Goal: Information Seeking & Learning: Learn about a topic

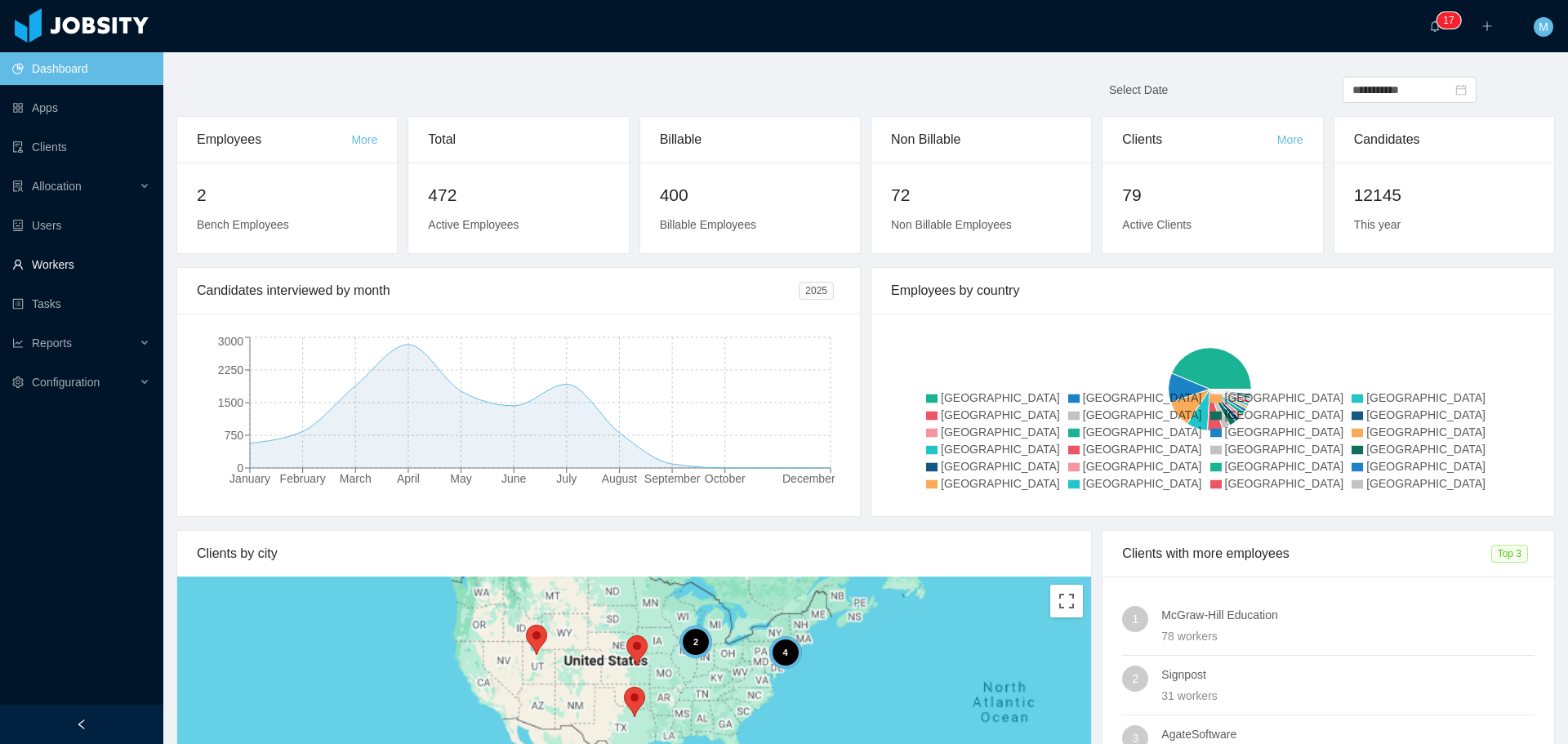
click at [83, 258] on link "Workers" at bounding box center [81, 264] width 138 height 32
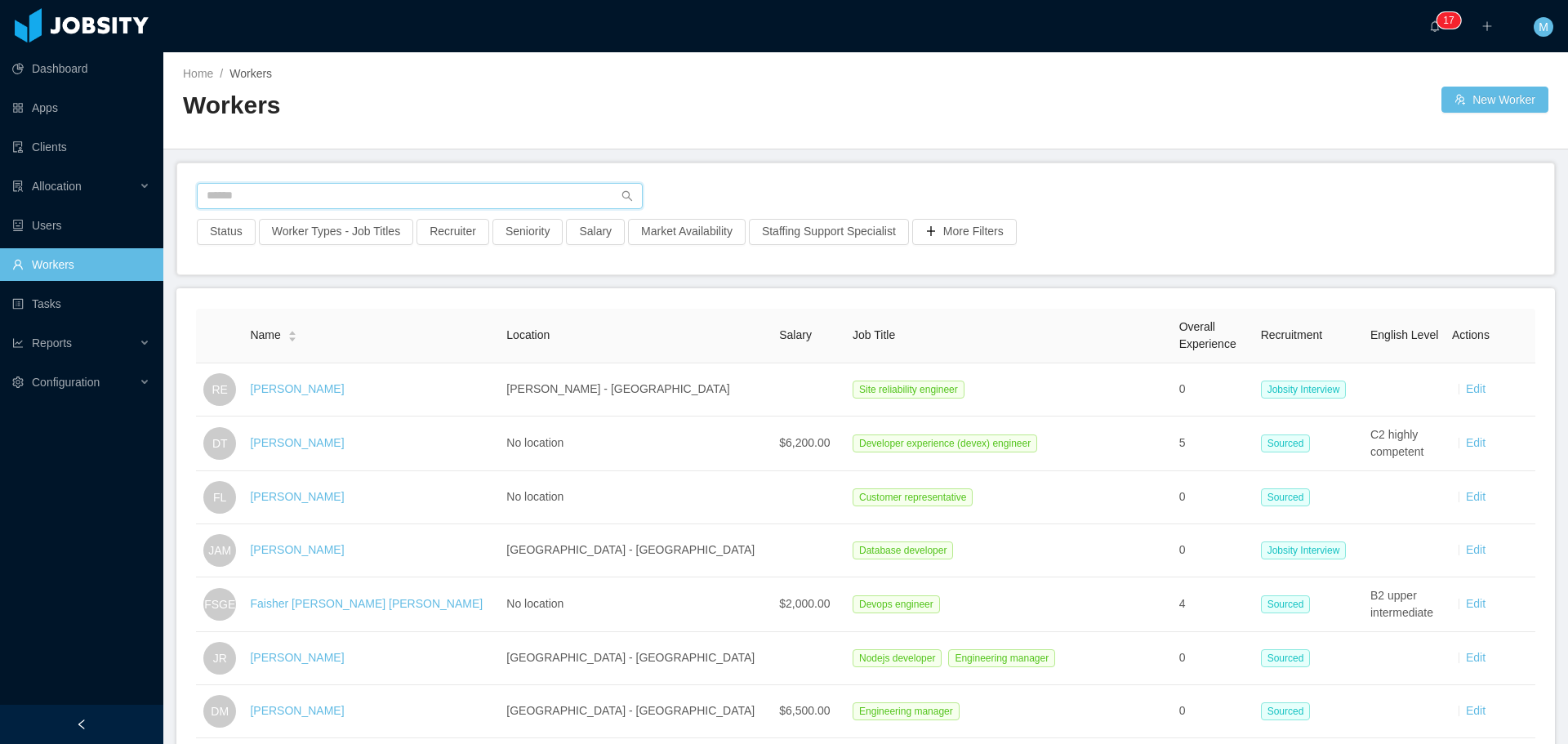
click at [431, 202] on input "text" at bounding box center [419, 196] width 446 height 26
type input "**********"
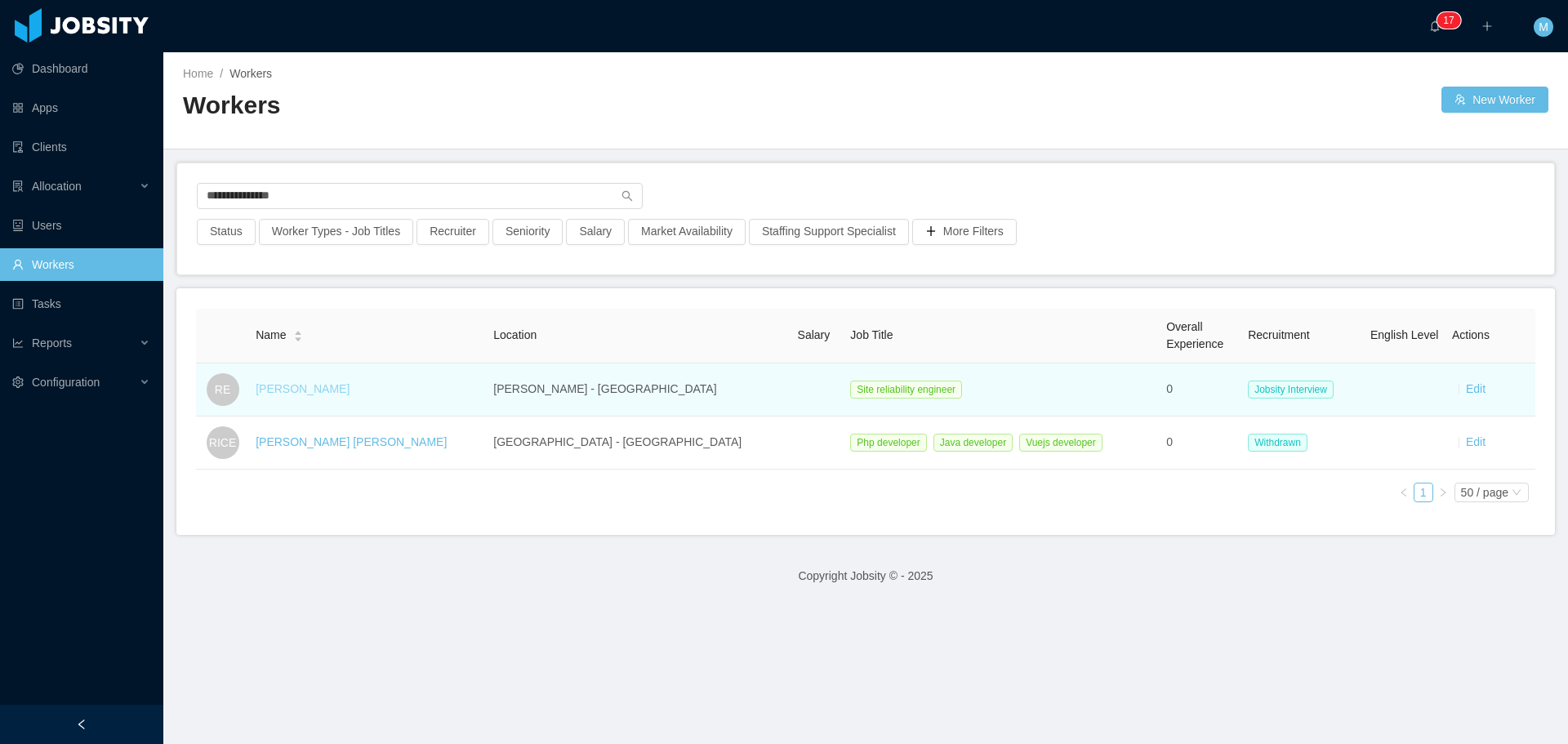
click at [323, 393] on link "Rodrigo Estrada" at bounding box center [302, 389] width 94 height 13
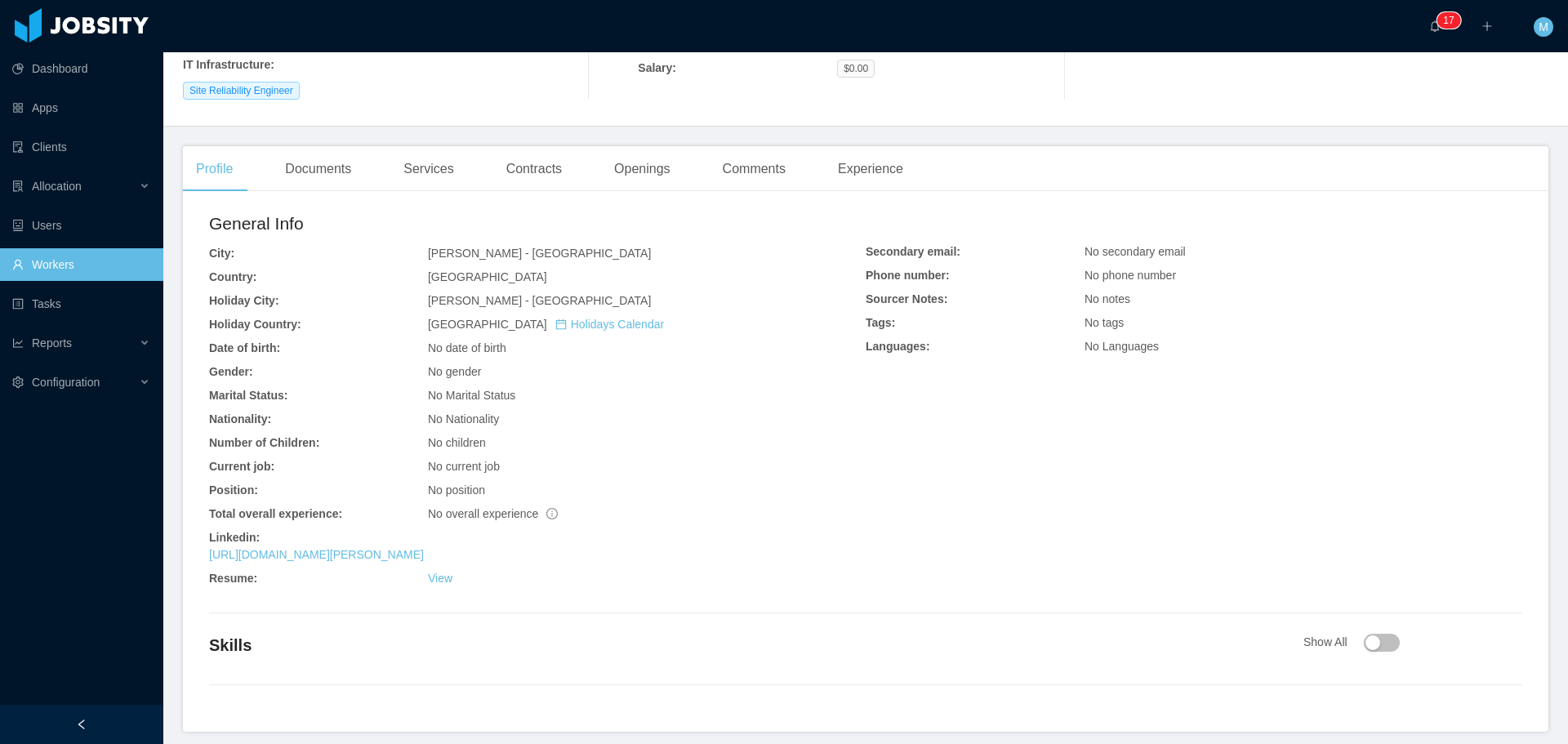
scroll to position [255, 0]
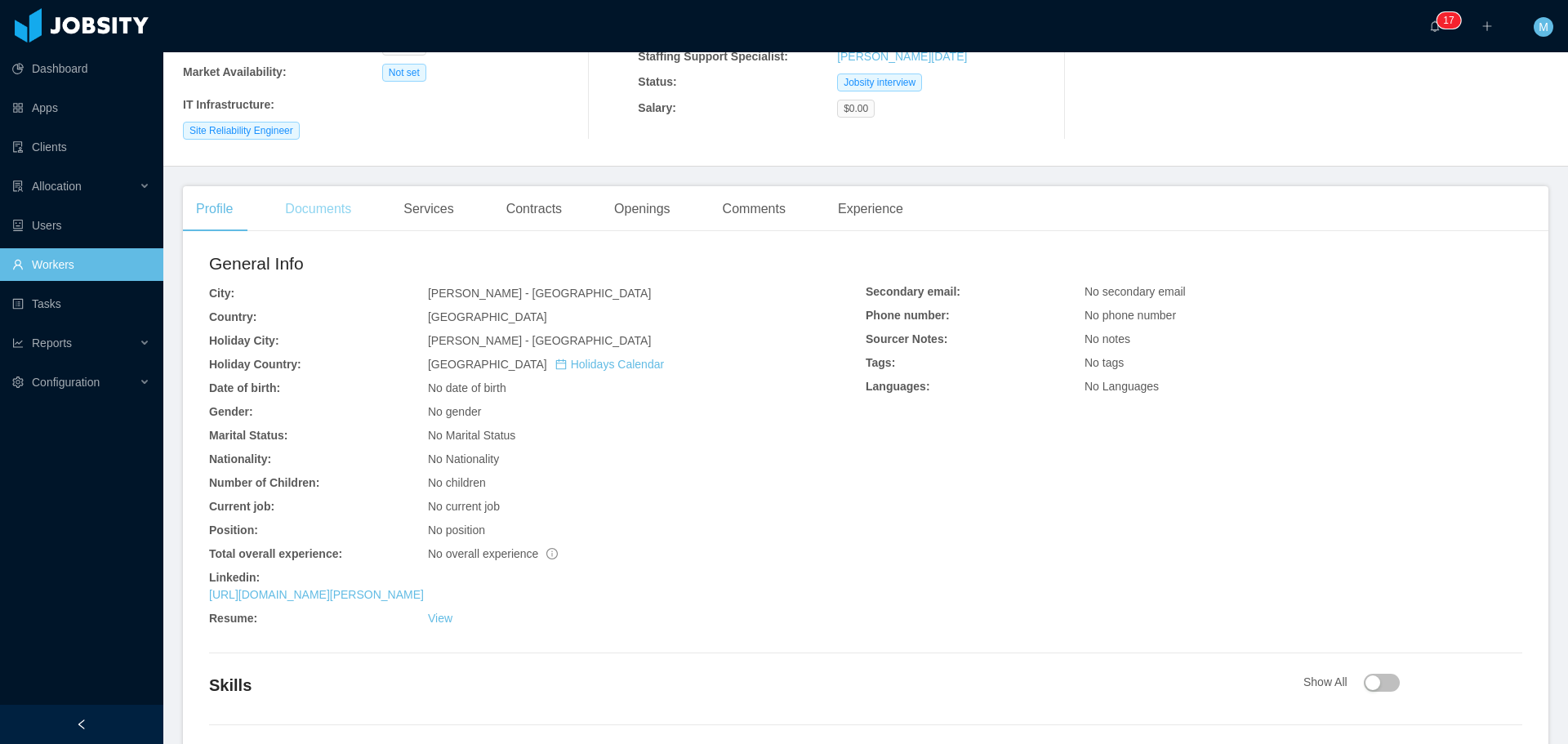
click at [323, 186] on div "Documents" at bounding box center [318, 209] width 93 height 45
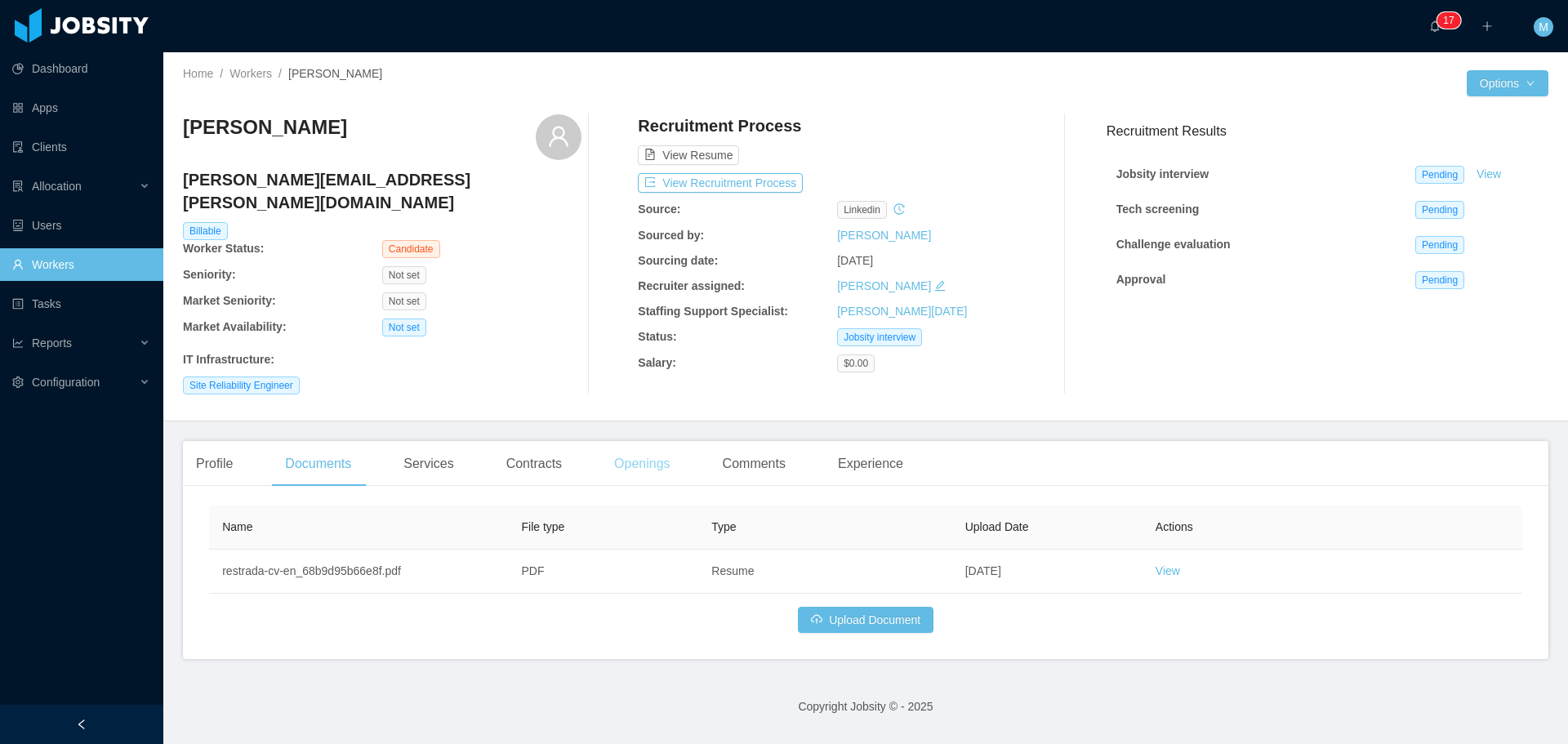
click at [639, 444] on div "Openings" at bounding box center [642, 464] width 83 height 45
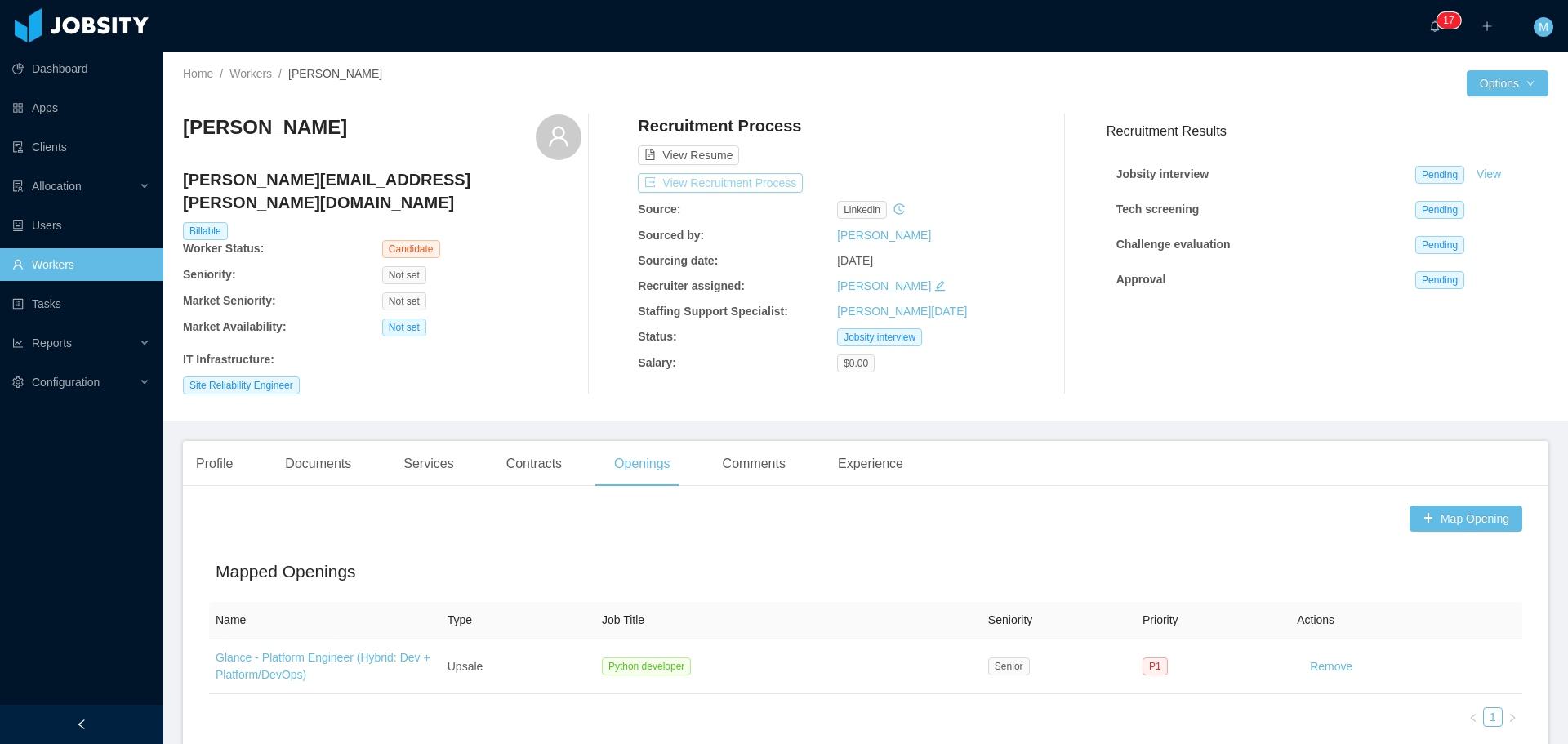
click at [711, 182] on button "View Recruitment Process" at bounding box center [720, 183] width 165 height 19
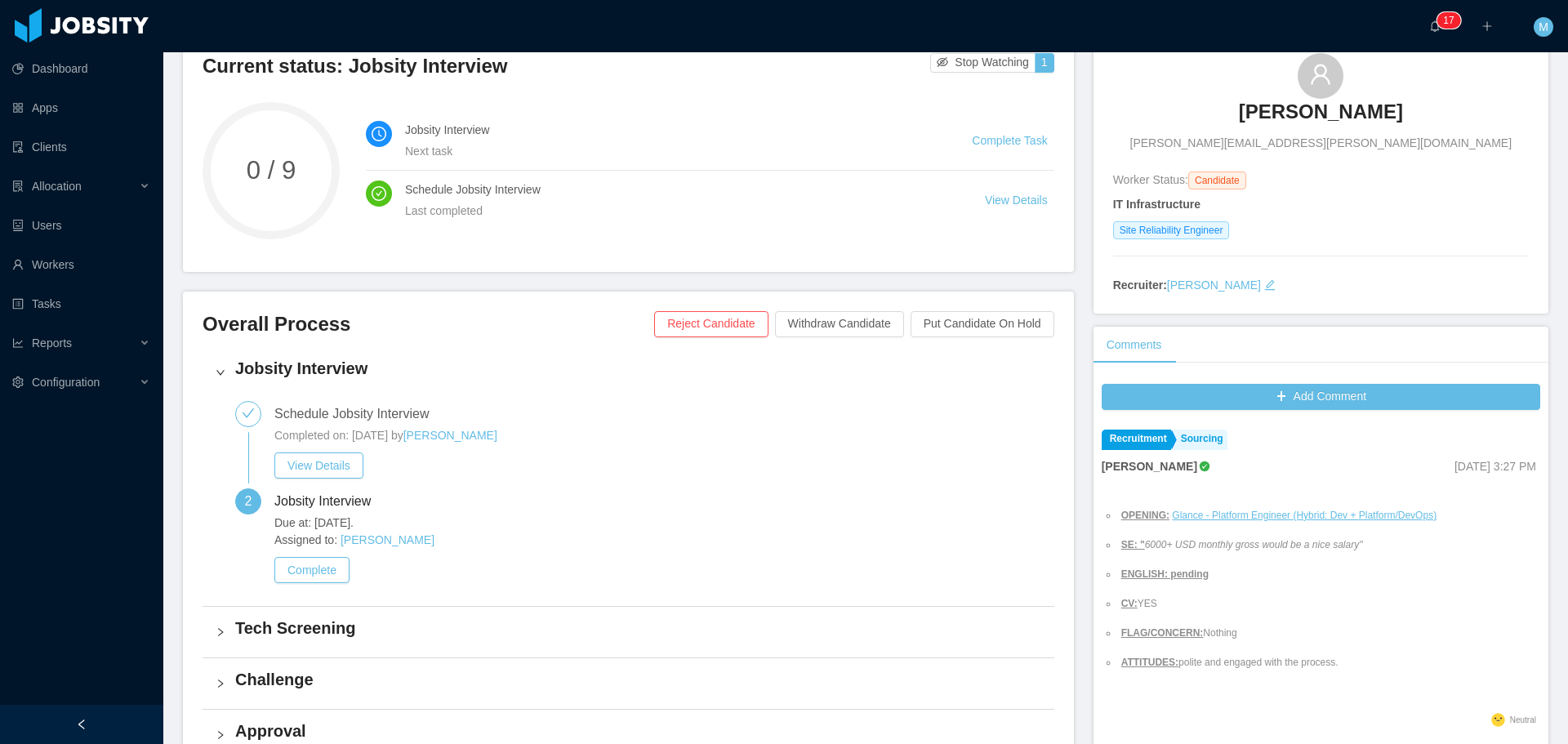
scroll to position [245, 0]
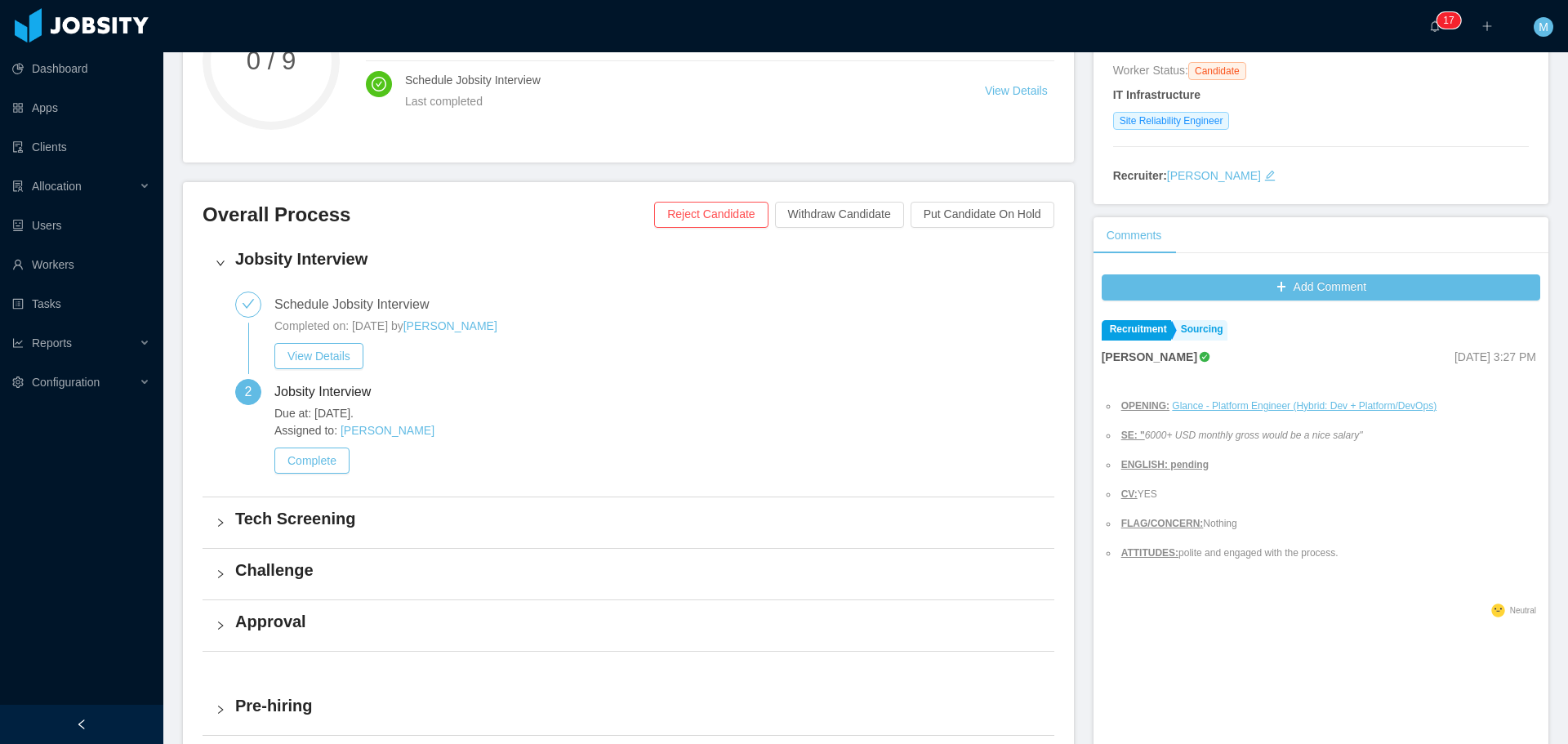
click at [1145, 440] on em "6000+ USD monthly gross would be a nice salary"" at bounding box center [1254, 435] width 218 height 11
copy em "6000"
click at [1235, 410] on ins "Glance - Platform Engineer (Hybrid: Dev + Platform/DevOps)" at bounding box center [1304, 406] width 264 height 11
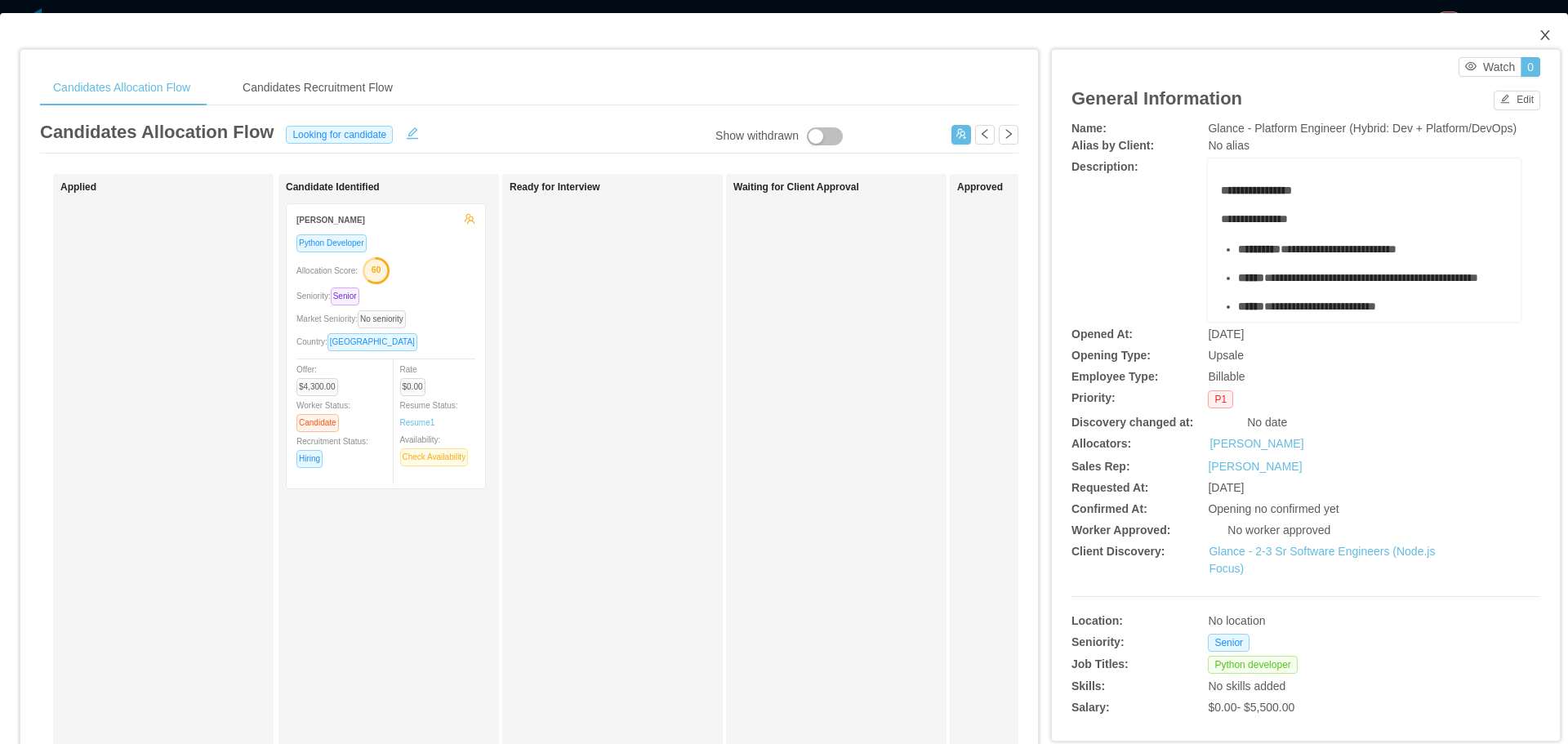
click at [1524, 40] on span "Close" at bounding box center [1545, 35] width 45 height 45
